Goal: Information Seeking & Learning: Learn about a topic

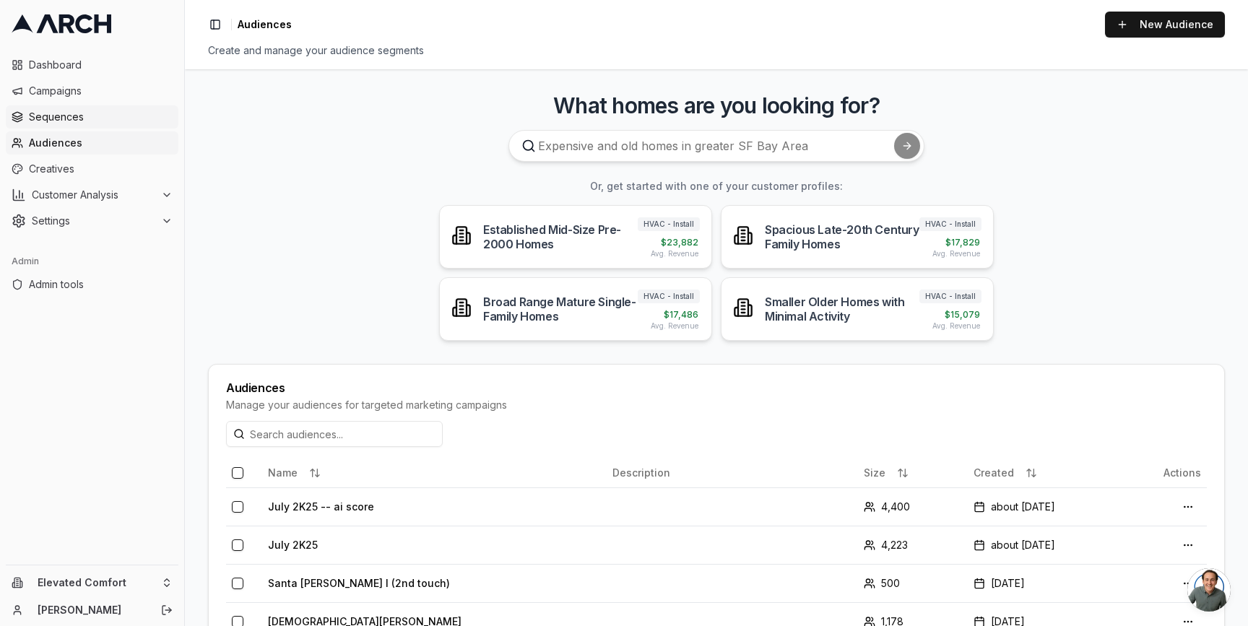
click at [90, 121] on span "Sequences" at bounding box center [101, 117] width 144 height 14
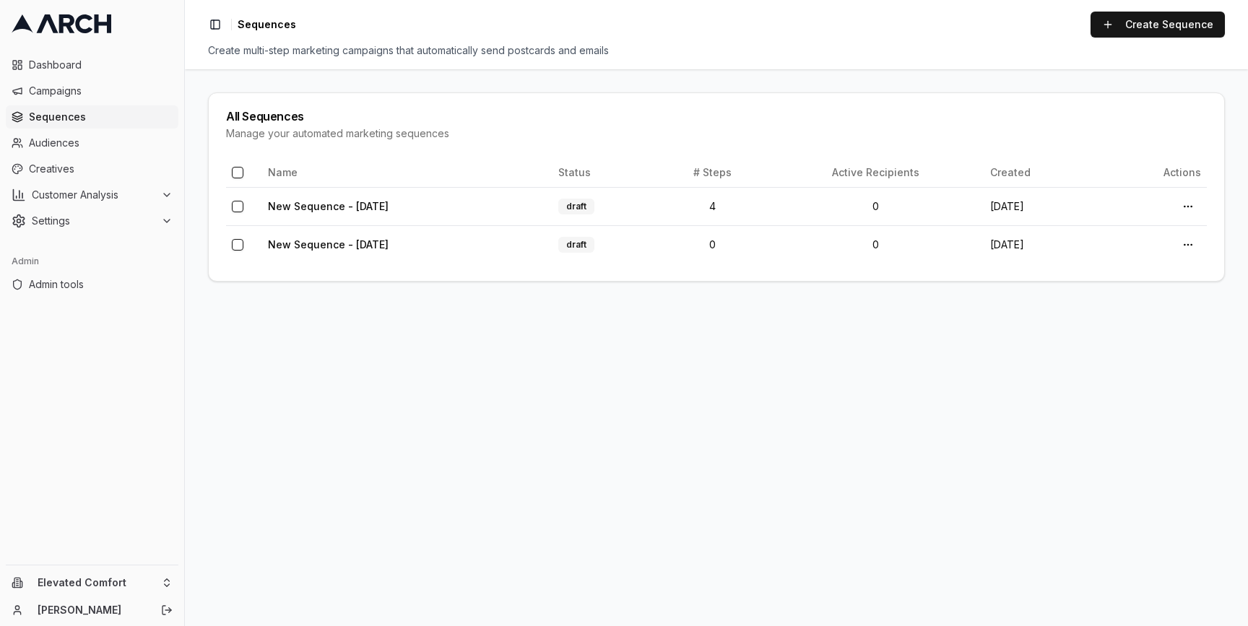
click at [89, 90] on span "Campaigns" at bounding box center [101, 91] width 144 height 14
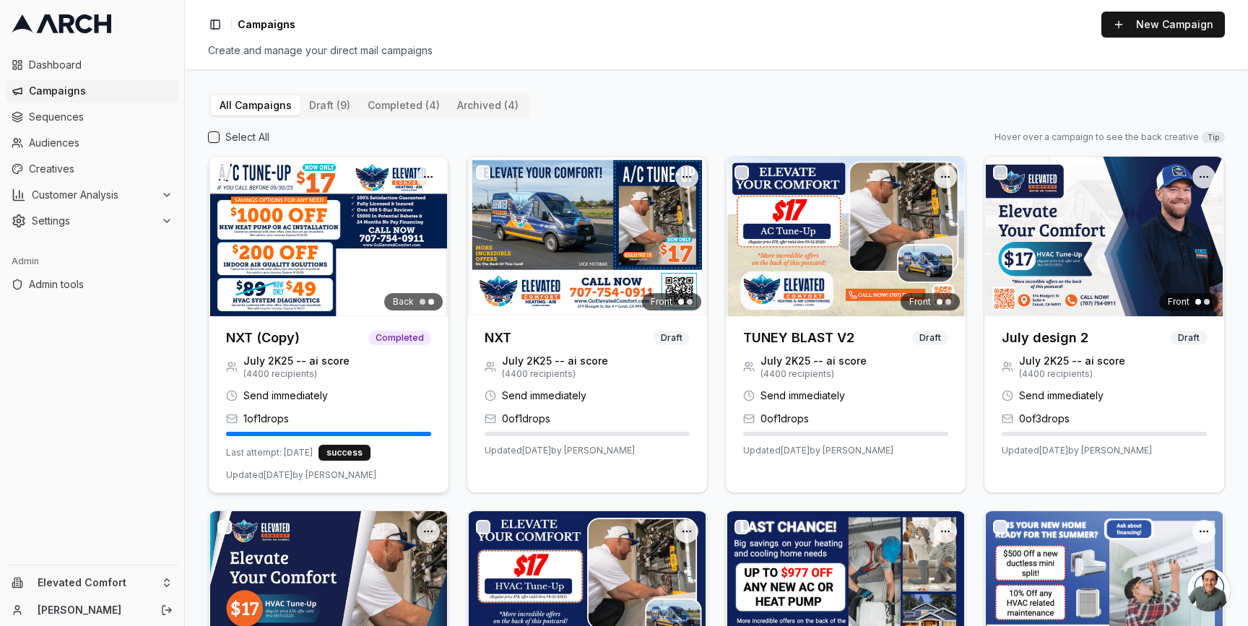
click at [272, 339] on h3 "NXT (Copy)" at bounding box center [263, 338] width 74 height 20
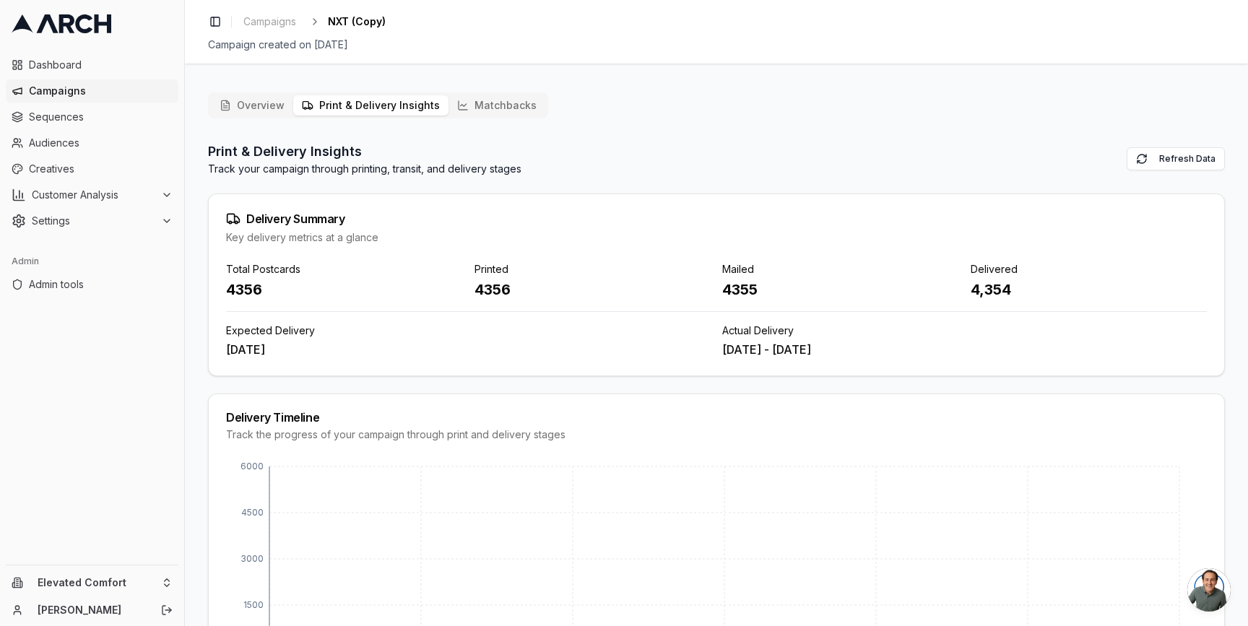
click at [341, 109] on button "Print & Delivery Insights" at bounding box center [370, 105] width 155 height 20
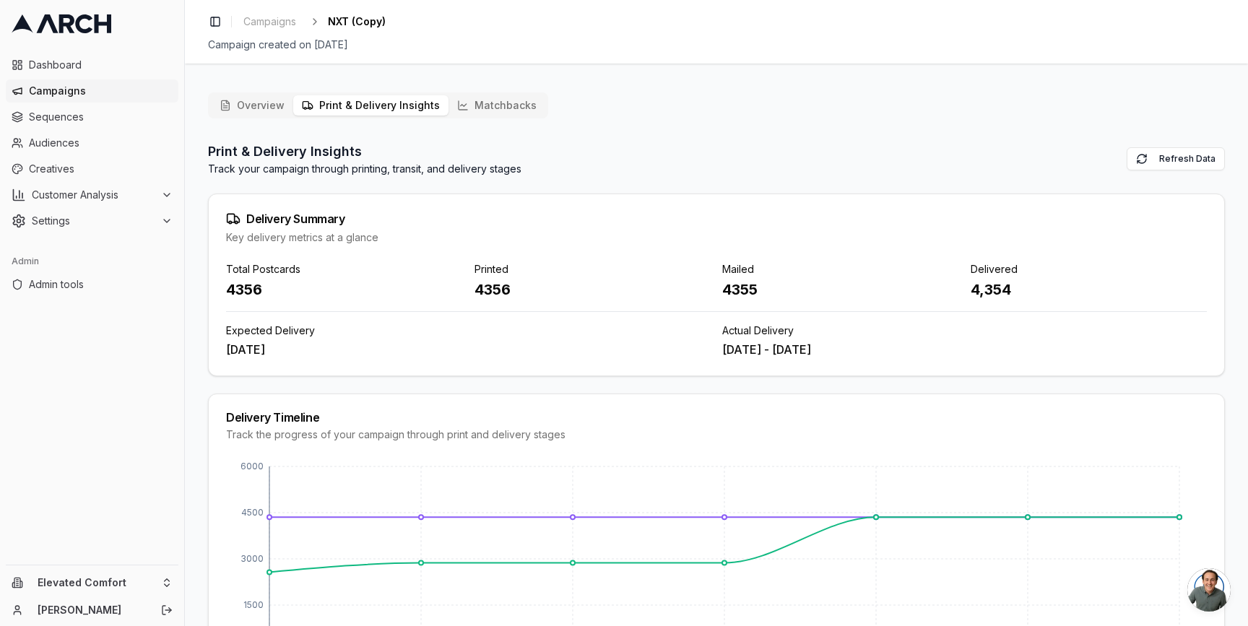
click at [242, 104] on button "Overview" at bounding box center [252, 105] width 82 height 20
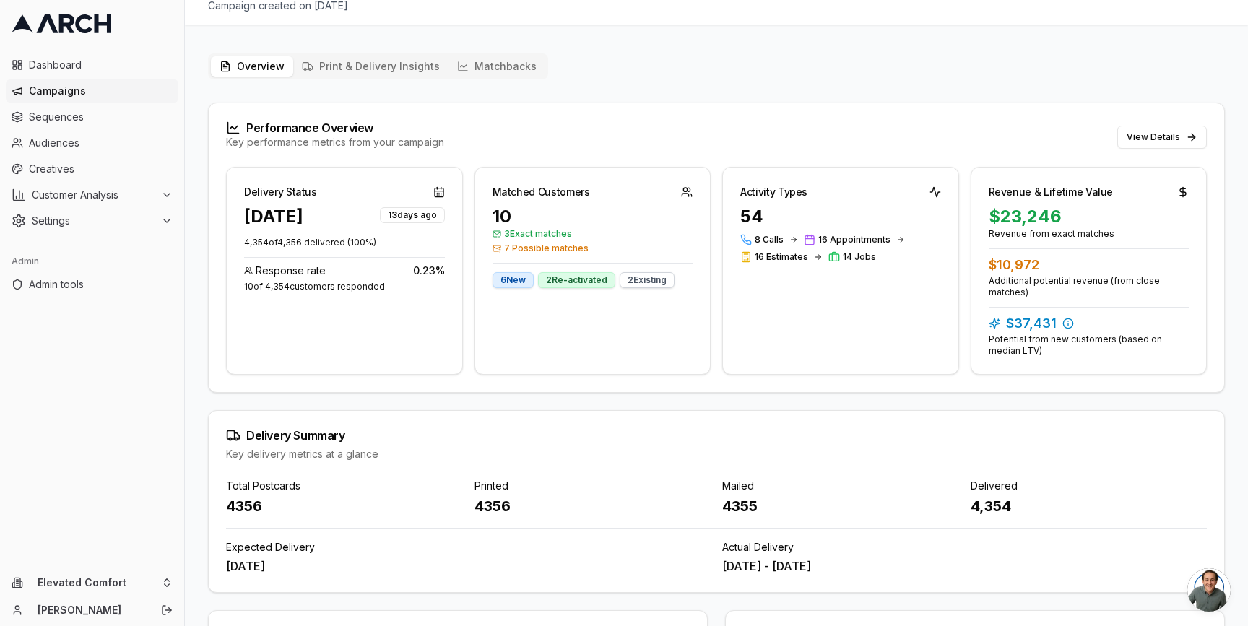
scroll to position [31, 0]
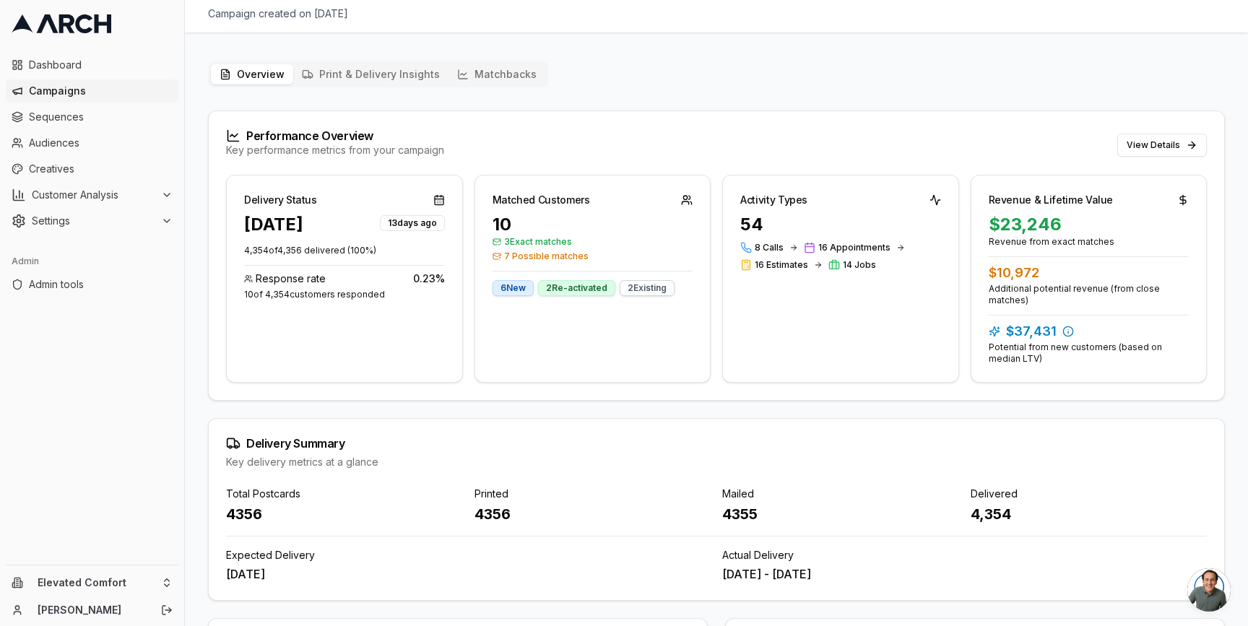
click at [490, 517] on div "4356" at bounding box center [593, 514] width 237 height 20
copy div "4356"
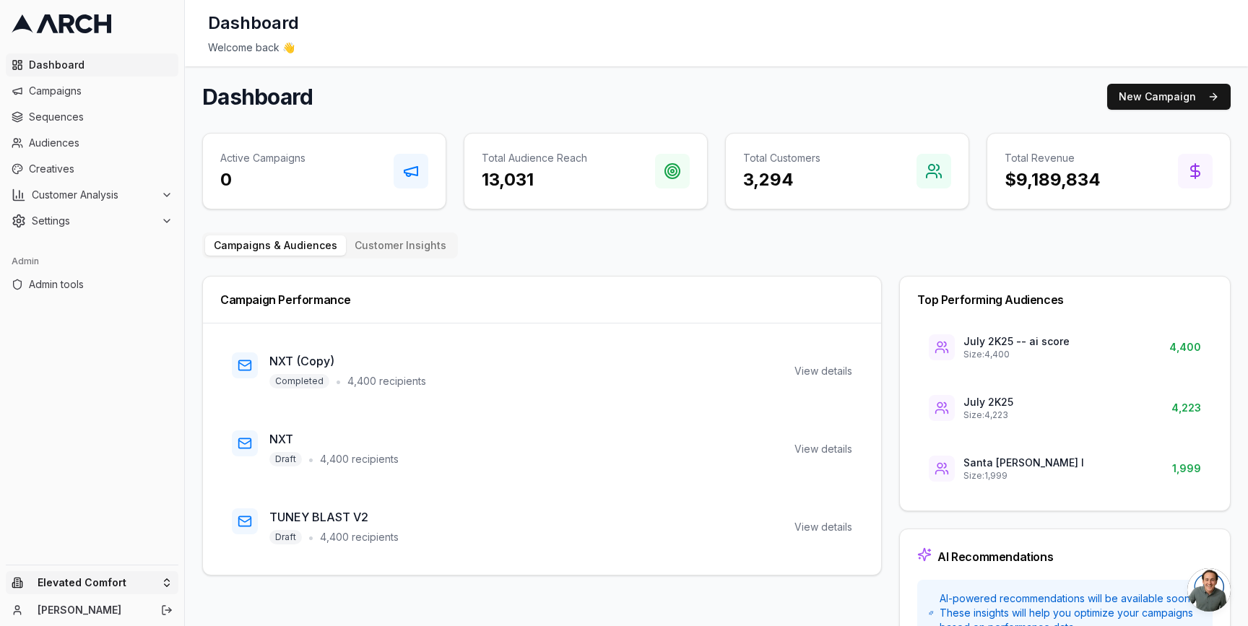
click at [161, 586] on html "Dashboard Campaigns Sequences Audiences Creatives Customer Analysis Settings Ad…" at bounding box center [624, 313] width 1248 height 626
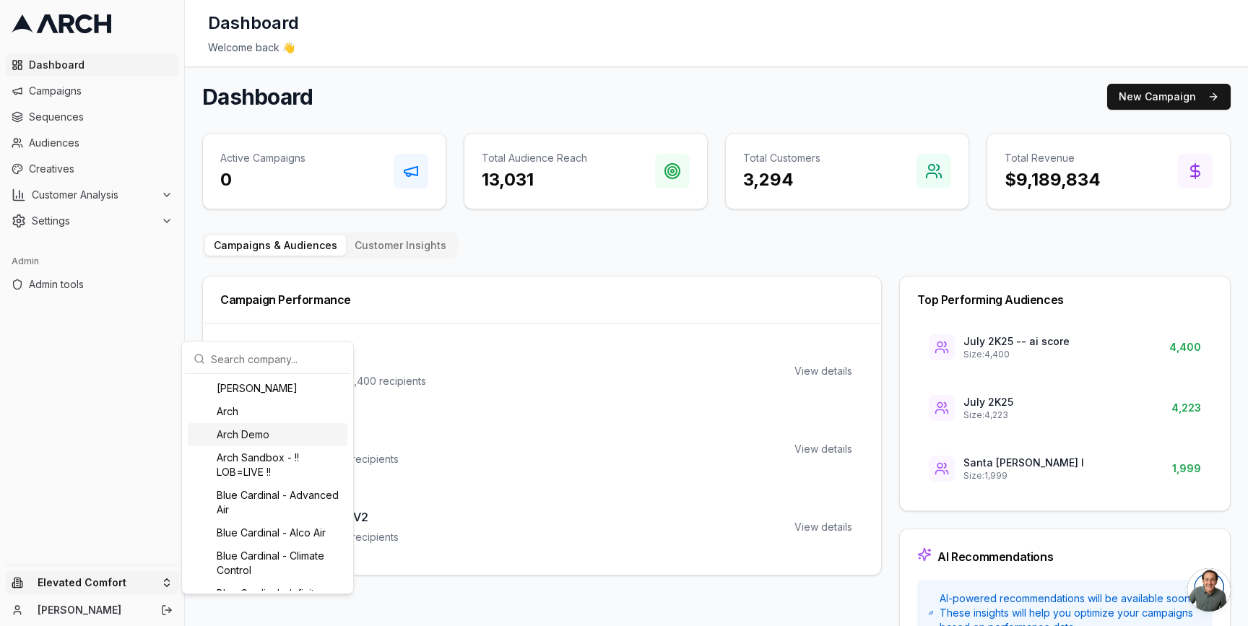
click at [287, 439] on div "Arch Demo" at bounding box center [268, 434] width 160 height 23
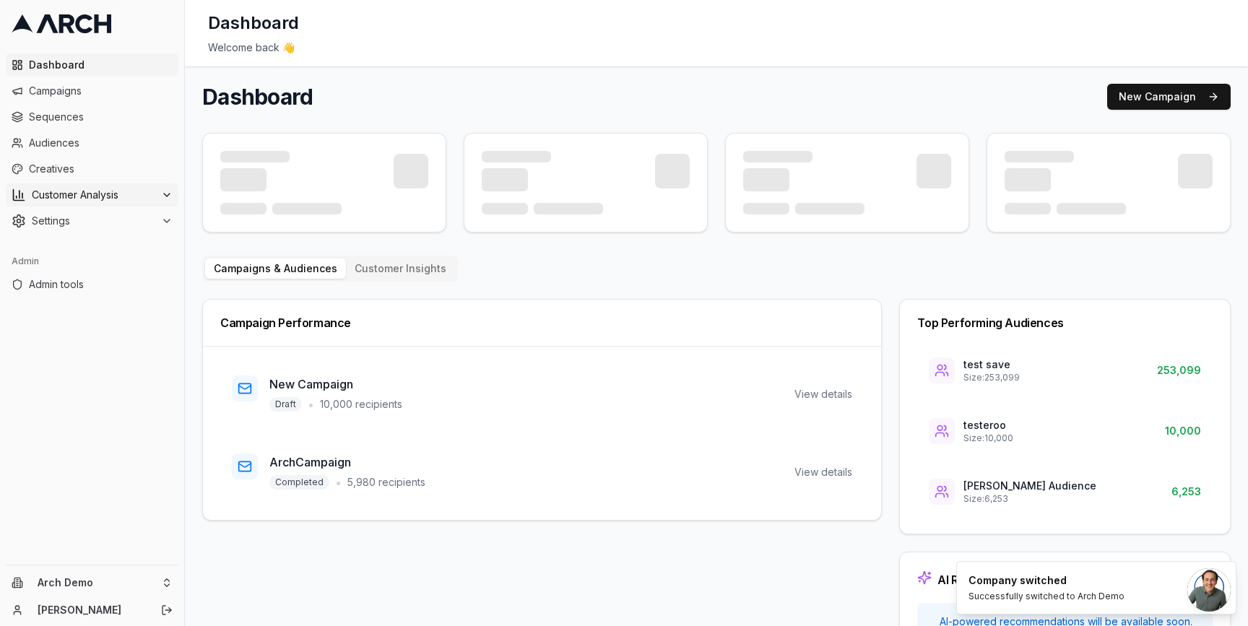
click at [165, 199] on icon at bounding box center [167, 195] width 12 height 12
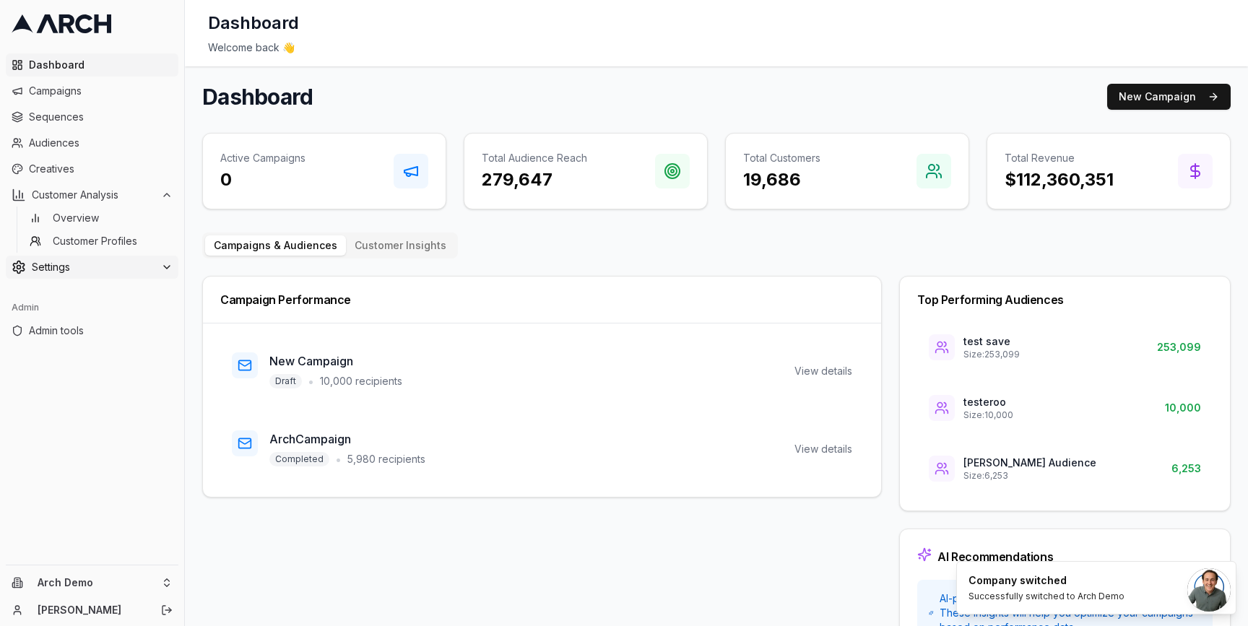
click at [150, 275] on button "Settings" at bounding box center [92, 267] width 173 height 23
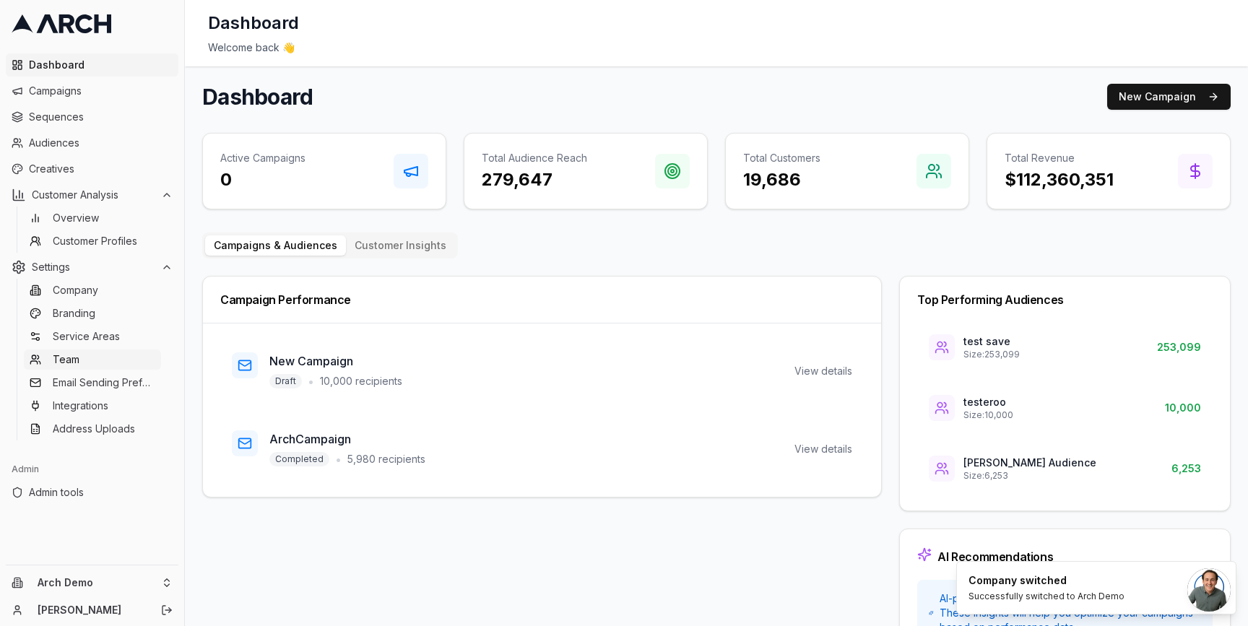
click at [131, 355] on link "Team" at bounding box center [92, 360] width 137 height 20
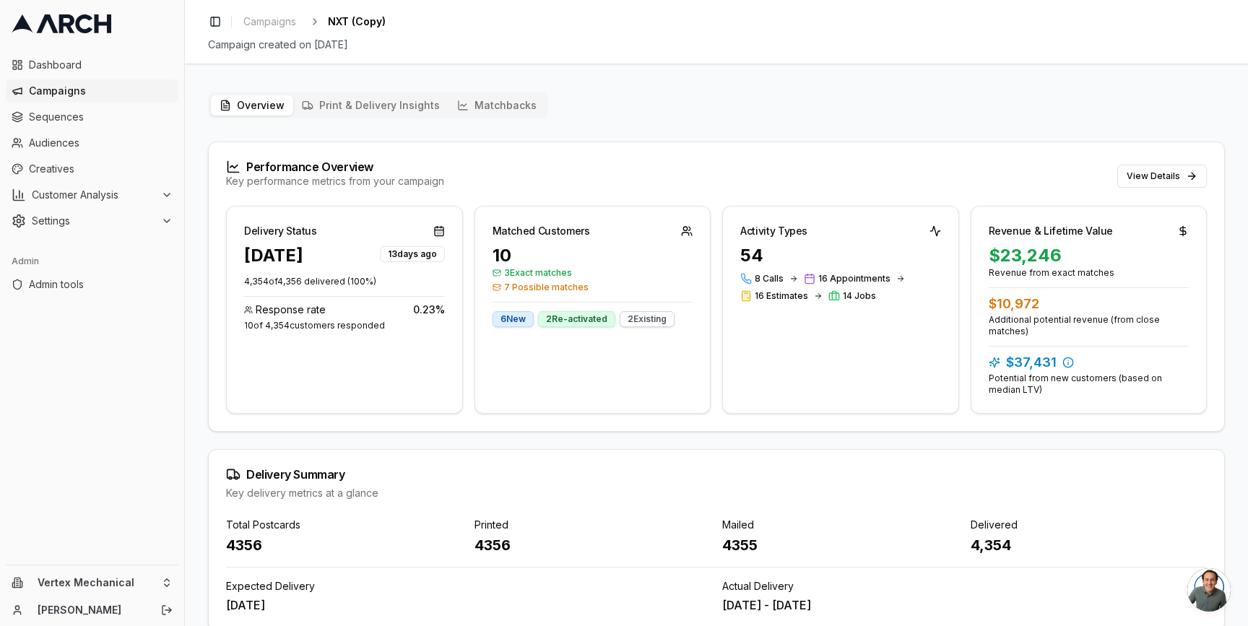
scroll to position [31, 0]
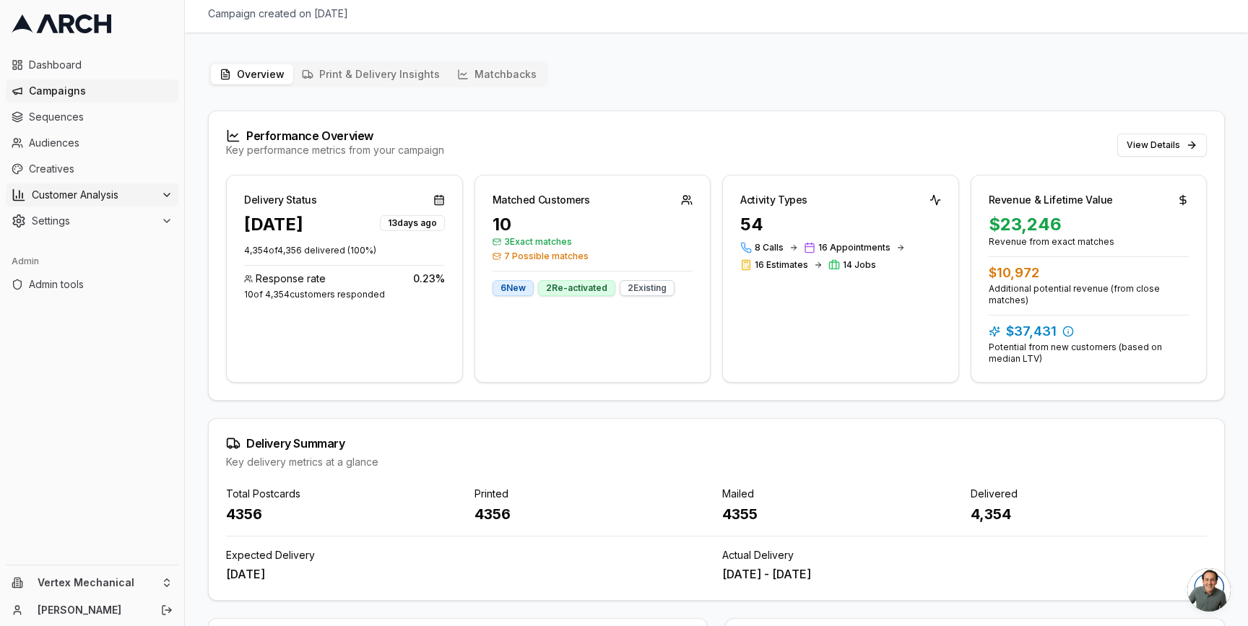
click at [127, 198] on span "Customer Analysis" at bounding box center [94, 195] width 124 height 14
click at [108, 219] on link "Overview" at bounding box center [92, 218] width 137 height 20
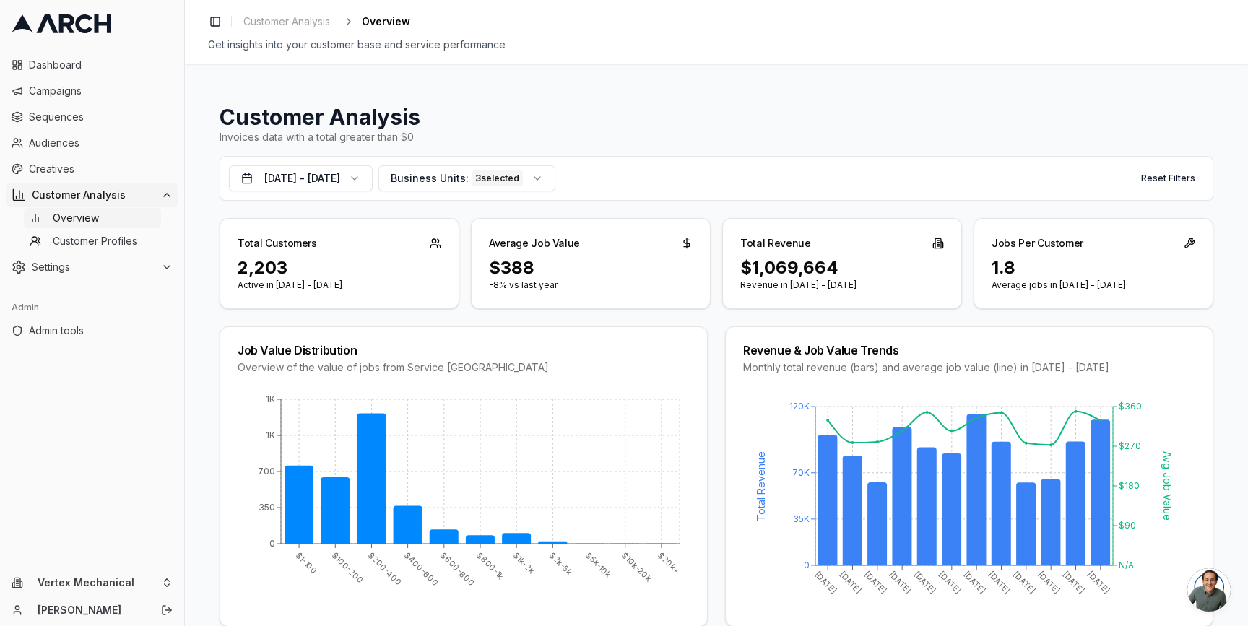
click at [255, 285] on p "Active in [DATE] - [DATE]" at bounding box center [340, 286] width 204 height 12
click at [274, 289] on p "Active in [DATE] - [DATE]" at bounding box center [340, 286] width 204 height 12
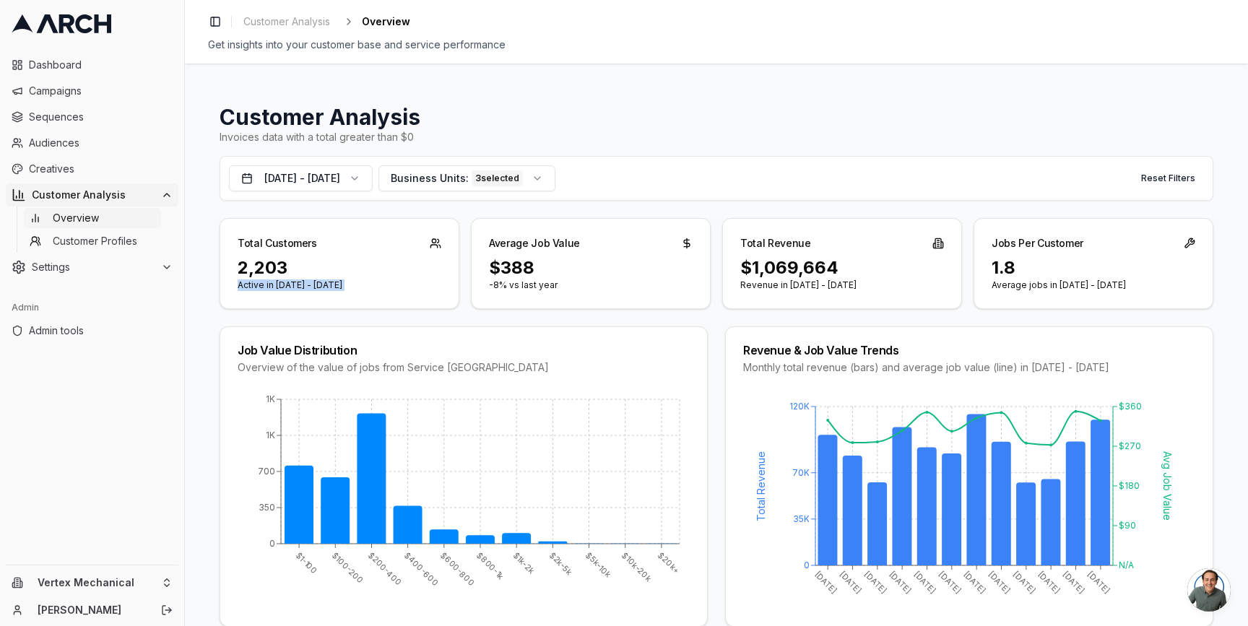
click at [274, 289] on p "Active in [DATE] - [DATE]" at bounding box center [340, 286] width 204 height 12
click at [256, 288] on p "Active in [DATE] - [DATE]" at bounding box center [340, 286] width 204 height 12
